Goal: Find contact information: Find contact information

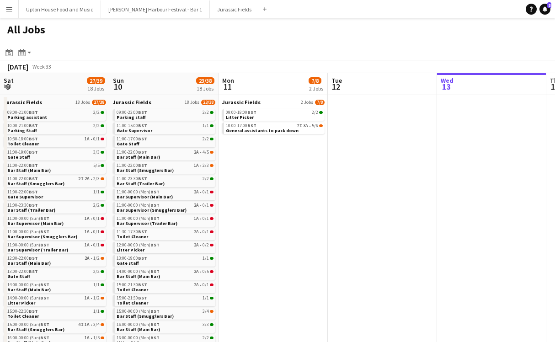
scroll to position [0, 219]
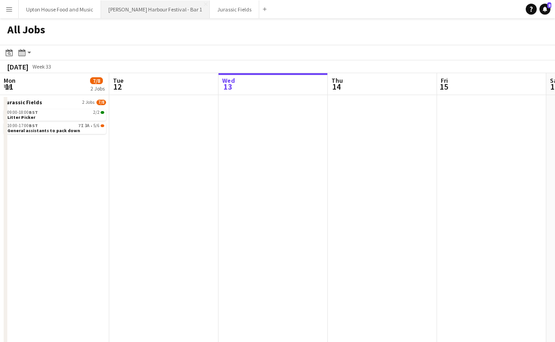
click at [148, 13] on button "[PERSON_NAME] Harbour Festival - Bar 1 Close" at bounding box center [155, 9] width 109 height 18
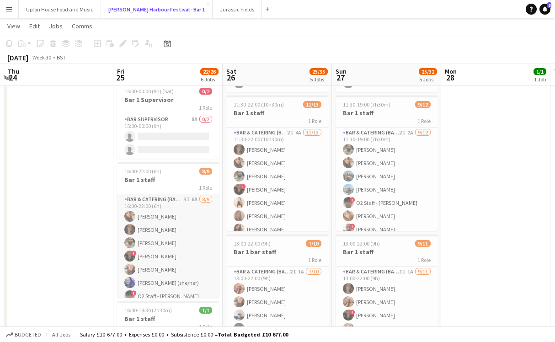
scroll to position [34, 0]
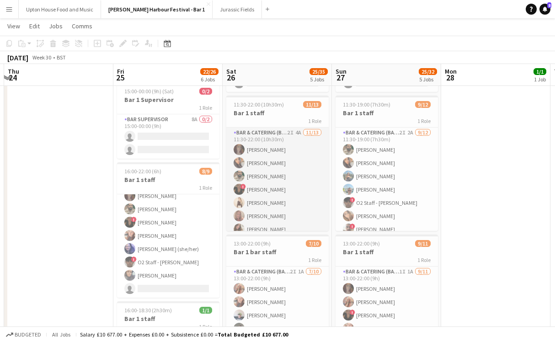
click at [266, 151] on app-card-role "Bar & Catering (Bar Tender) 2I 4A [DATE] 11:30-22:00 (10h30m) [PERSON_NAME] [PE…" at bounding box center [277, 223] width 102 height 190
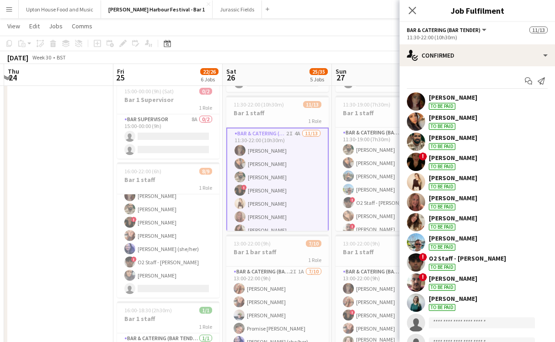
click at [437, 97] on div "[PERSON_NAME]" at bounding box center [453, 97] width 49 height 8
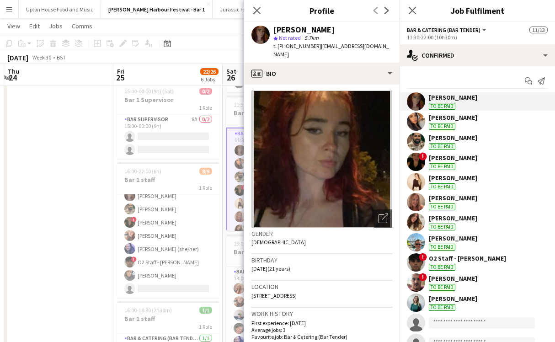
scroll to position [0, 0]
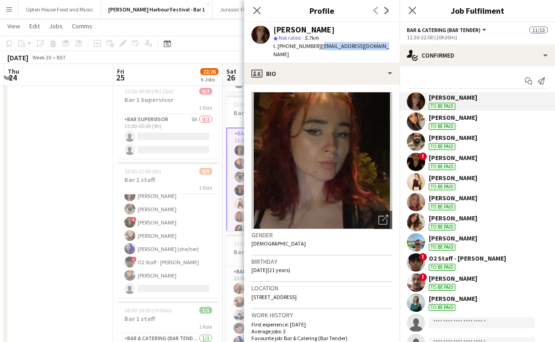
drag, startPoint x: 376, startPoint y: 47, endPoint x: 321, endPoint y: 45, distance: 55.4
click at [320, 45] on span "| [EMAIL_ADDRESS][DOMAIN_NAME]" at bounding box center [332, 50] width 116 height 15
copy span "[EMAIL_ADDRESS][DOMAIN_NAME]"
click at [65, 226] on app-date-cell at bounding box center [58, 270] width 109 height 517
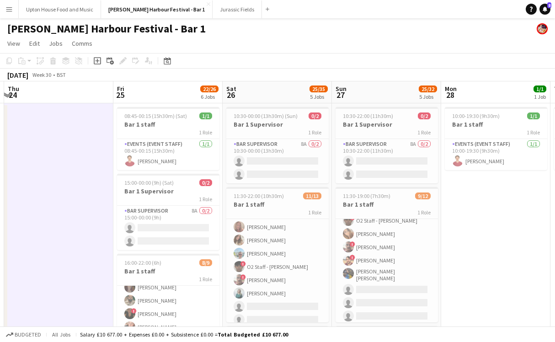
click at [7, 11] on app-icon "Menu" at bounding box center [8, 8] width 7 height 7
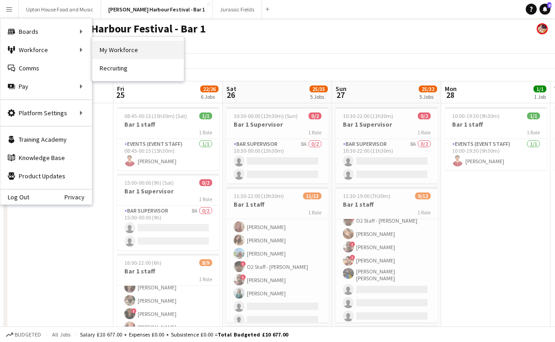
click at [122, 58] on link "My Workforce" at bounding box center [138, 50] width 92 height 18
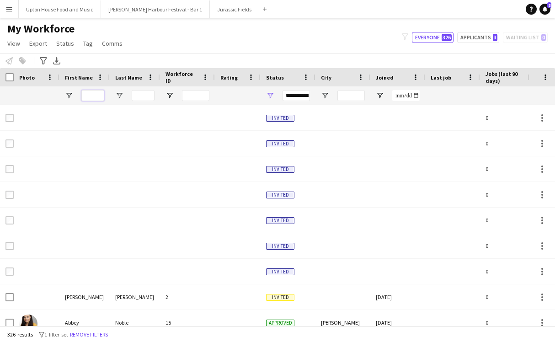
click at [97, 95] on input "First Name Filter Input" at bounding box center [92, 95] width 23 height 11
type input "*****"
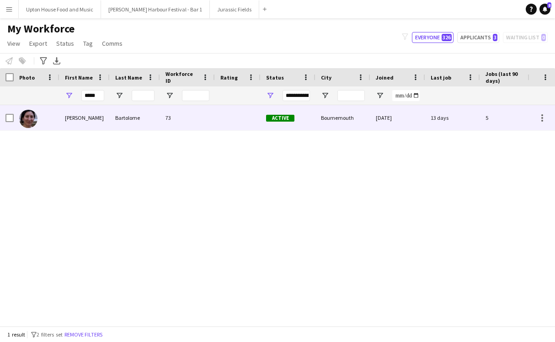
click at [79, 122] on div "[PERSON_NAME]" at bounding box center [84, 117] width 50 height 25
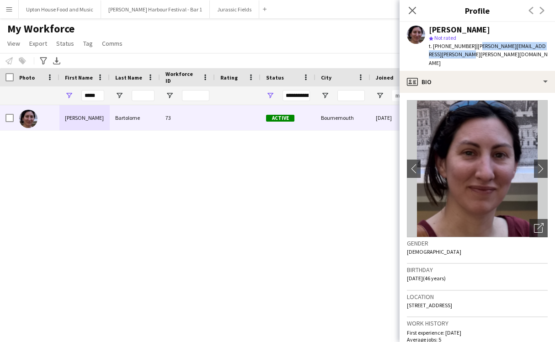
drag, startPoint x: 473, startPoint y: 54, endPoint x: 474, endPoint y: 46, distance: 7.8
click at [474, 46] on div "t. [PHONE_NUMBER] | [PERSON_NAME][EMAIL_ADDRESS][PERSON_NAME][PERSON_NAME][DOMA…" at bounding box center [488, 54] width 119 height 25
copy span "[PERSON_NAME][EMAIL_ADDRESS][PERSON_NAME][PERSON_NAME][DOMAIN_NAME]"
click at [481, 58] on div "t. [PHONE_NUMBER] | [PERSON_NAME][EMAIL_ADDRESS][PERSON_NAME][PERSON_NAME][DOMA…" at bounding box center [488, 54] width 119 height 25
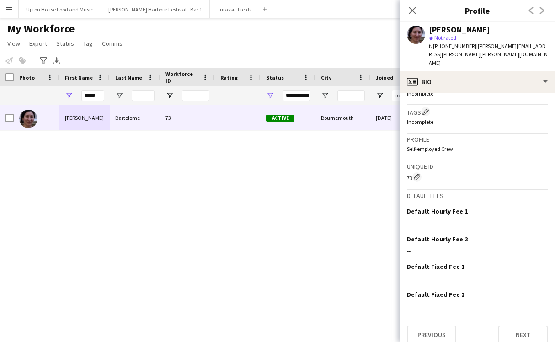
scroll to position [352, 0]
click at [314, 242] on div "[PERSON_NAME] 73 Active [GEOGRAPHIC_DATA] [DATE] 13 days 5 [PERSON_NAME][EMAIL_…" at bounding box center [264, 215] width 528 height 221
